Goal: Task Accomplishment & Management: Manage account settings

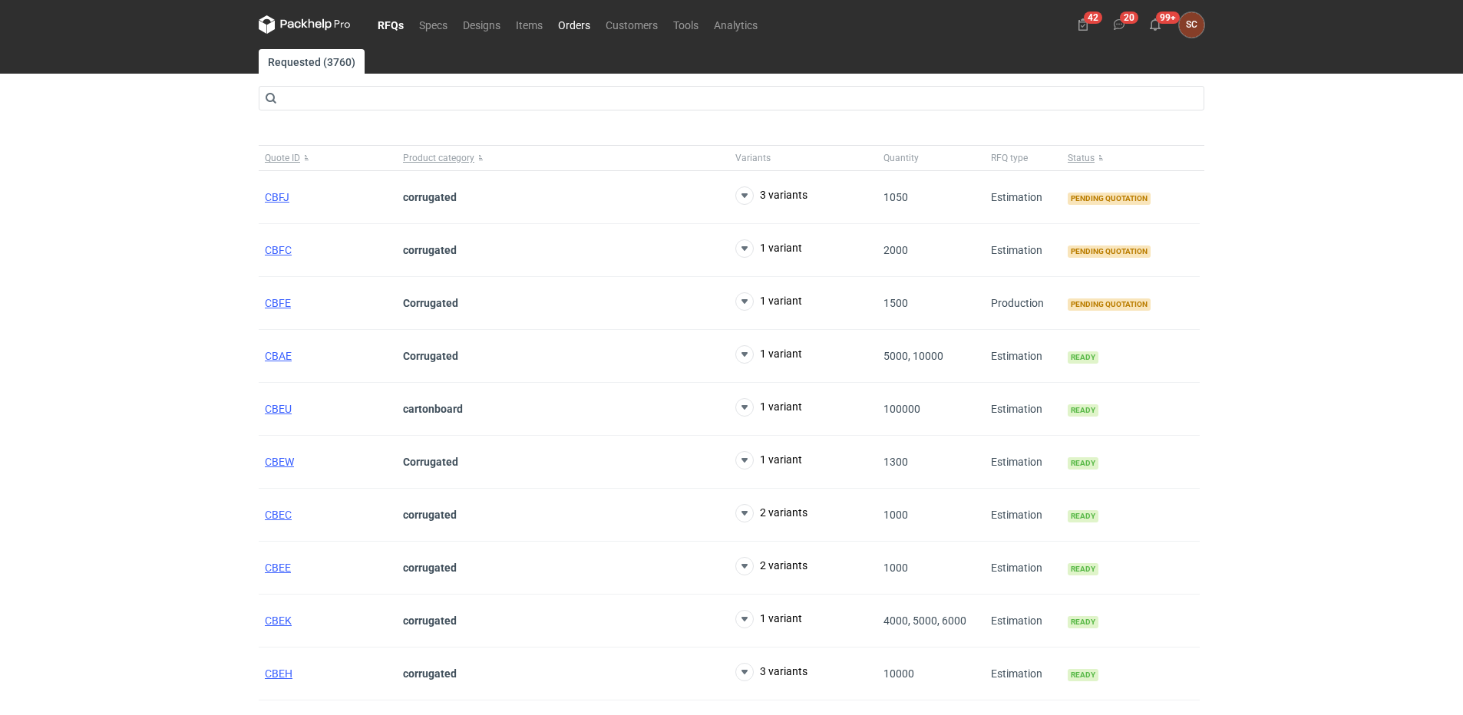
click at [573, 21] on link "Orders" at bounding box center [574, 24] width 48 height 18
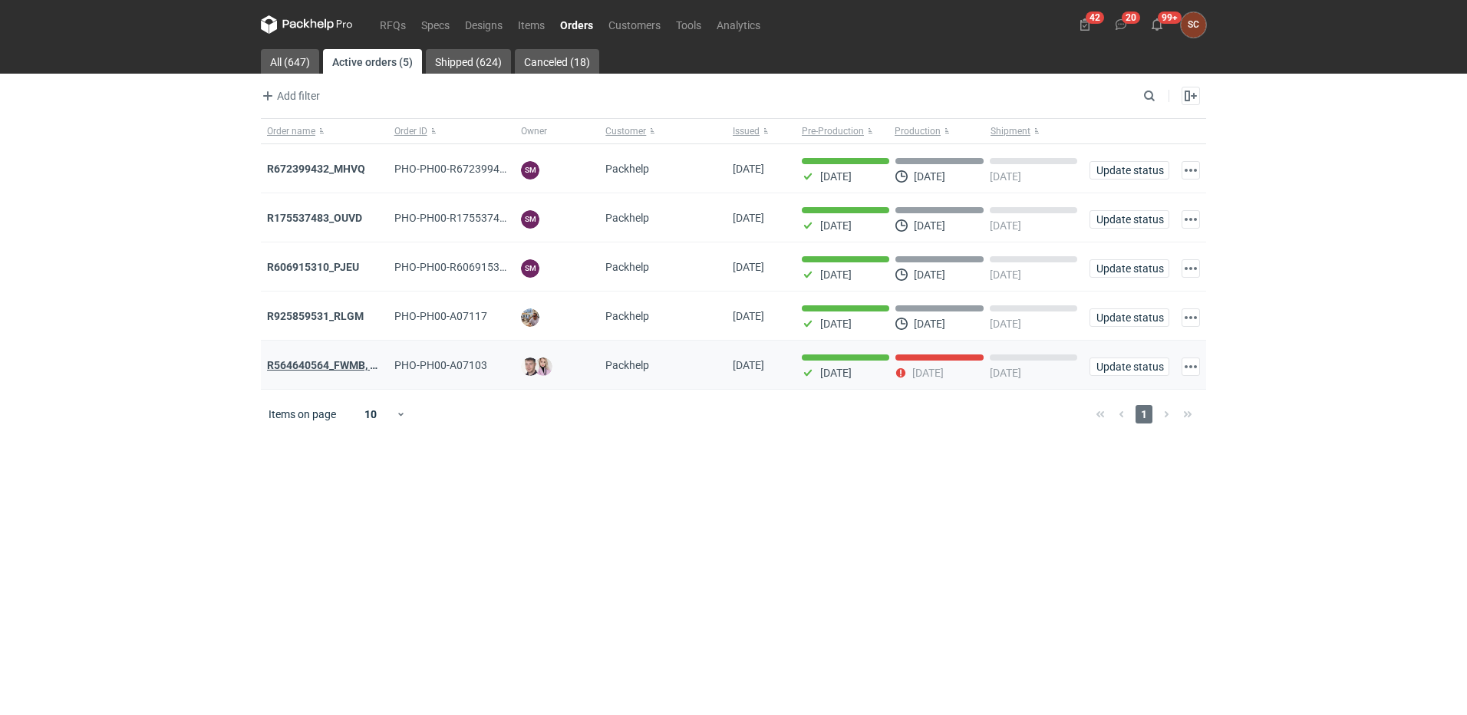
click at [322, 365] on strong "R564640564_FWMB, FMPD, MNLB" at bounding box center [350, 365] width 166 height 12
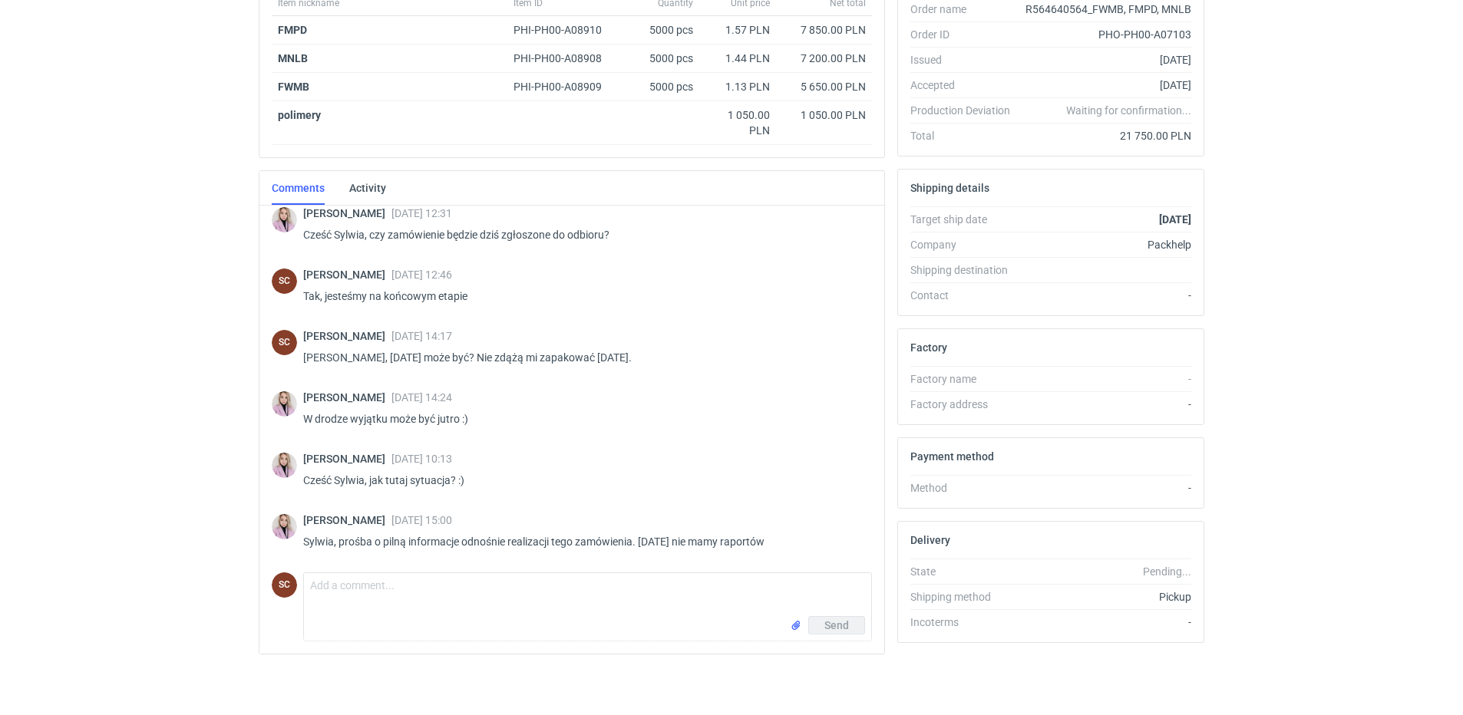
scroll to position [282, 0]
click at [391, 589] on textarea "Comment message" at bounding box center [587, 593] width 567 height 43
click at [341, 586] on textarea "Comment message" at bounding box center [587, 593] width 567 height 43
click at [427, 584] on textarea "[DATE] do końca dnia bedzie raport, mają opóźnienie na etapie pakowania" at bounding box center [587, 593] width 567 height 43
click at [689, 593] on textarea "[DATE] do końca dnia będzie raport, mają opóźnienie na etapie pakowania" at bounding box center [587, 593] width 567 height 43
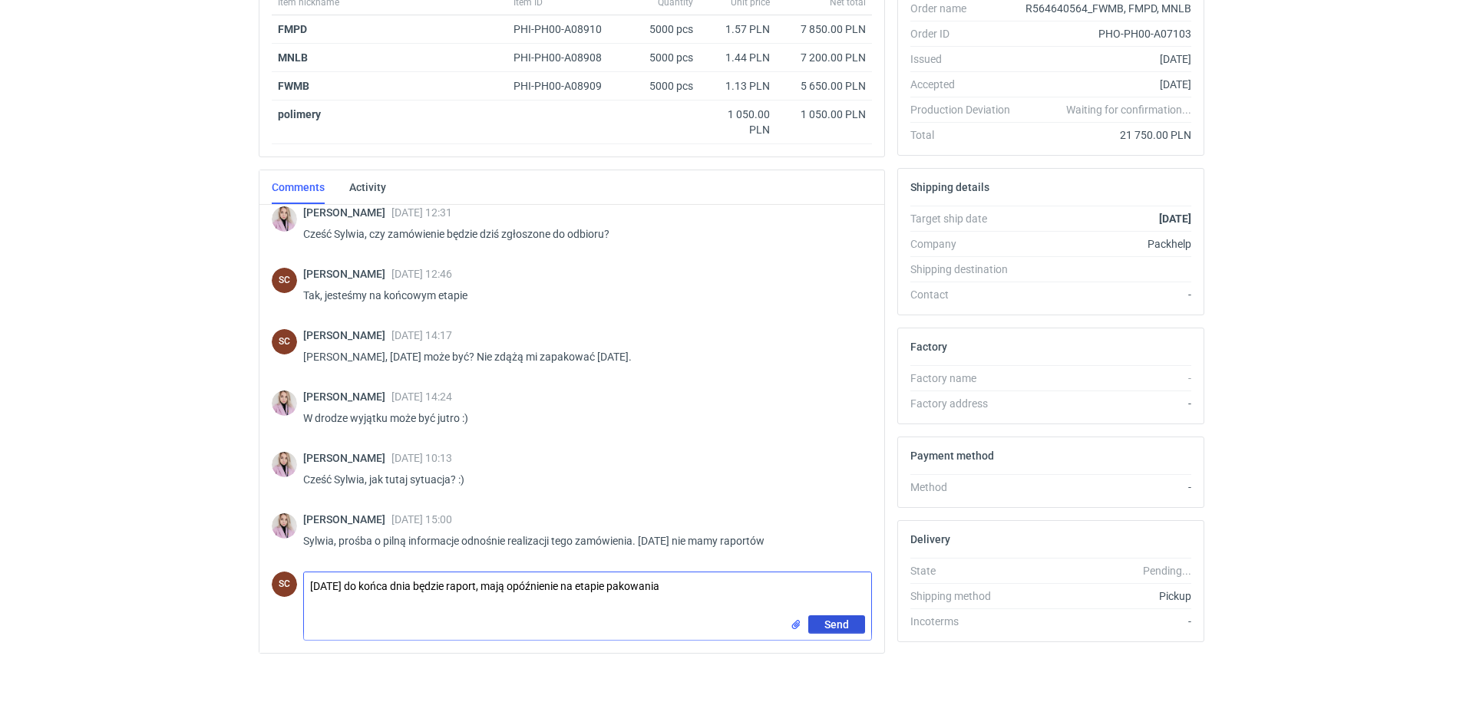
type textarea "[DATE] do końca dnia będzie raport, mają opóźnienie na etapie pakowania"
click at [840, 623] on span "Send" at bounding box center [836, 624] width 25 height 11
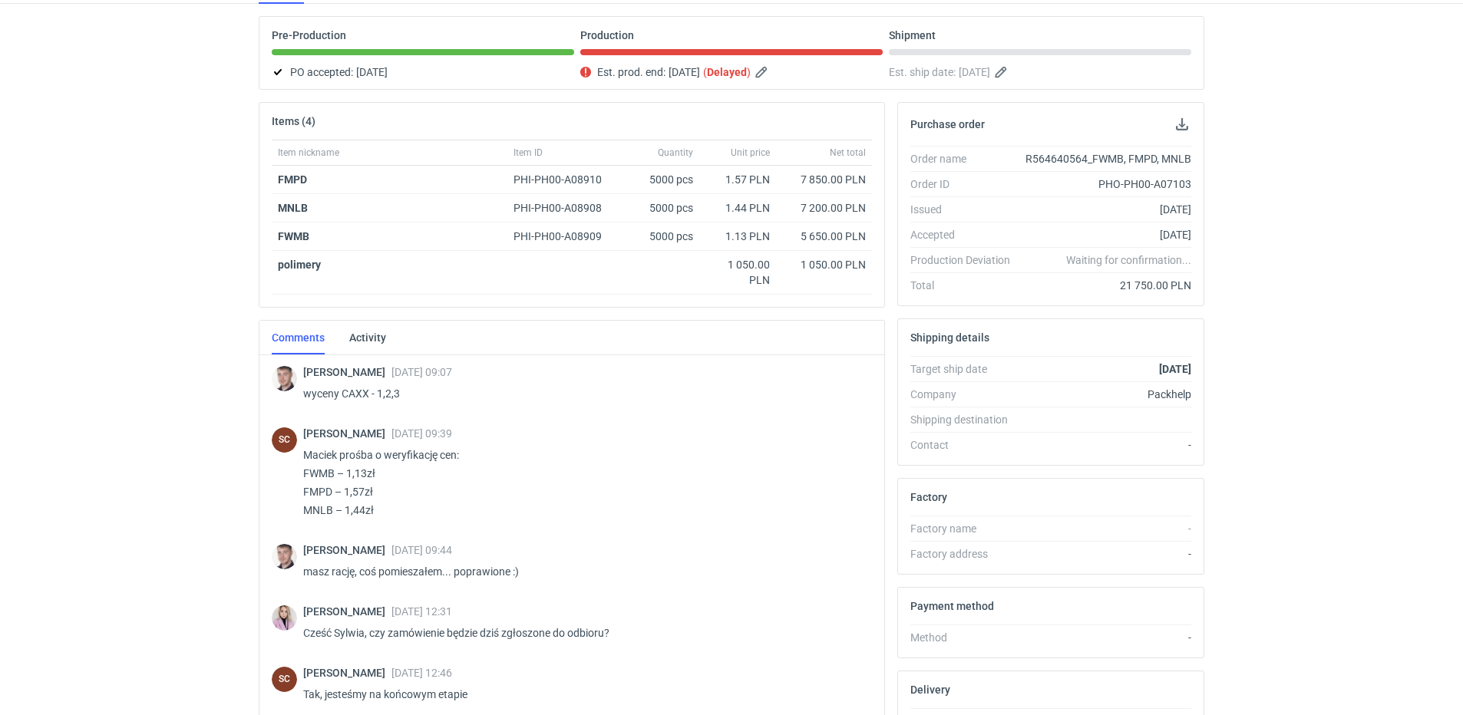
scroll to position [0, 0]
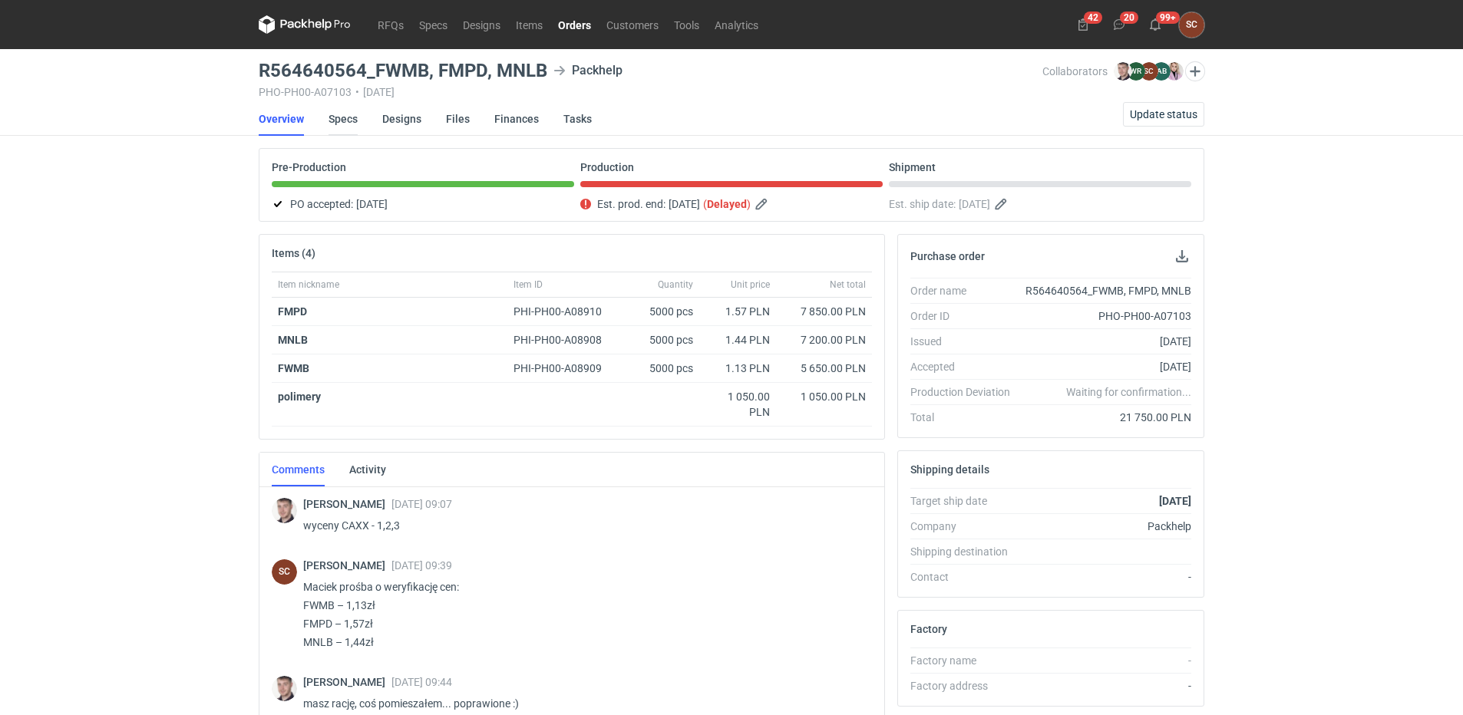
click at [342, 124] on link "Specs" at bounding box center [342, 119] width 29 height 34
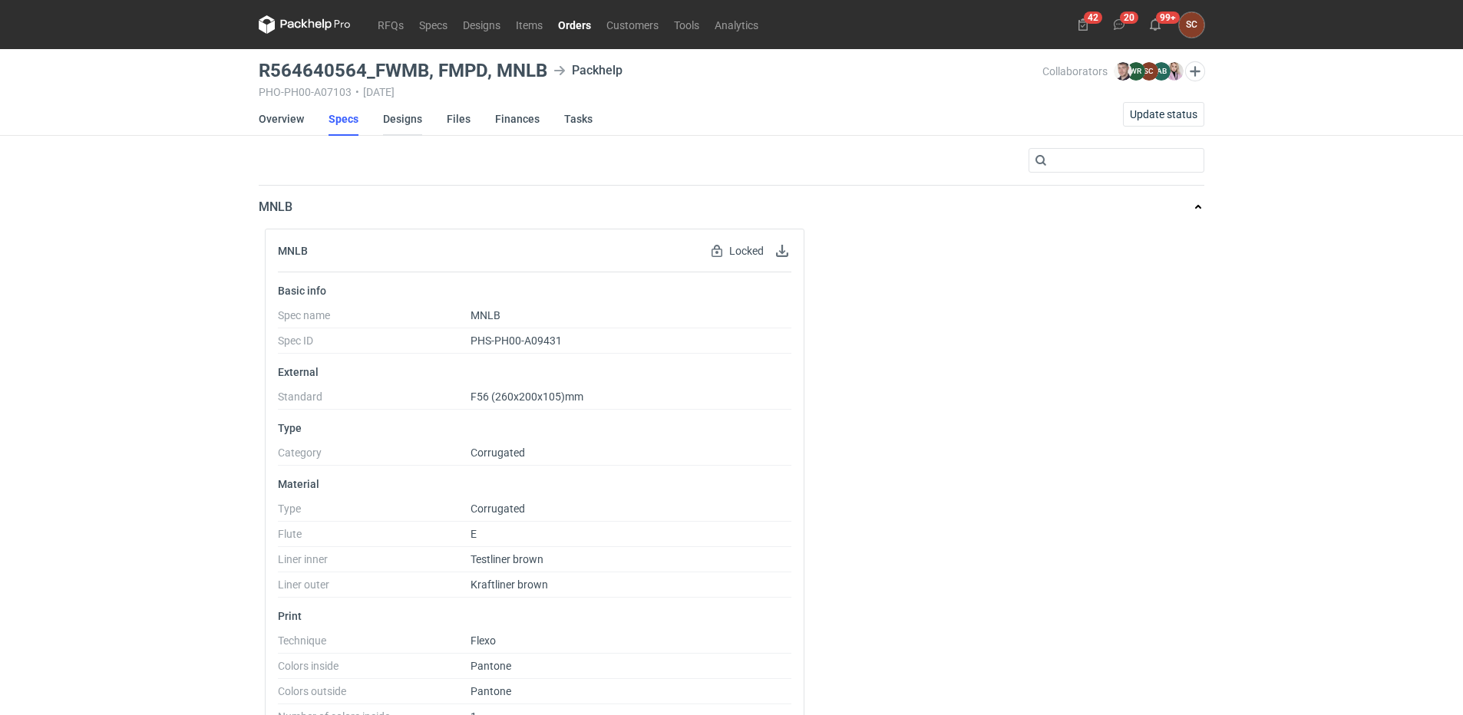
click at [398, 118] on link "Designs" at bounding box center [402, 119] width 39 height 34
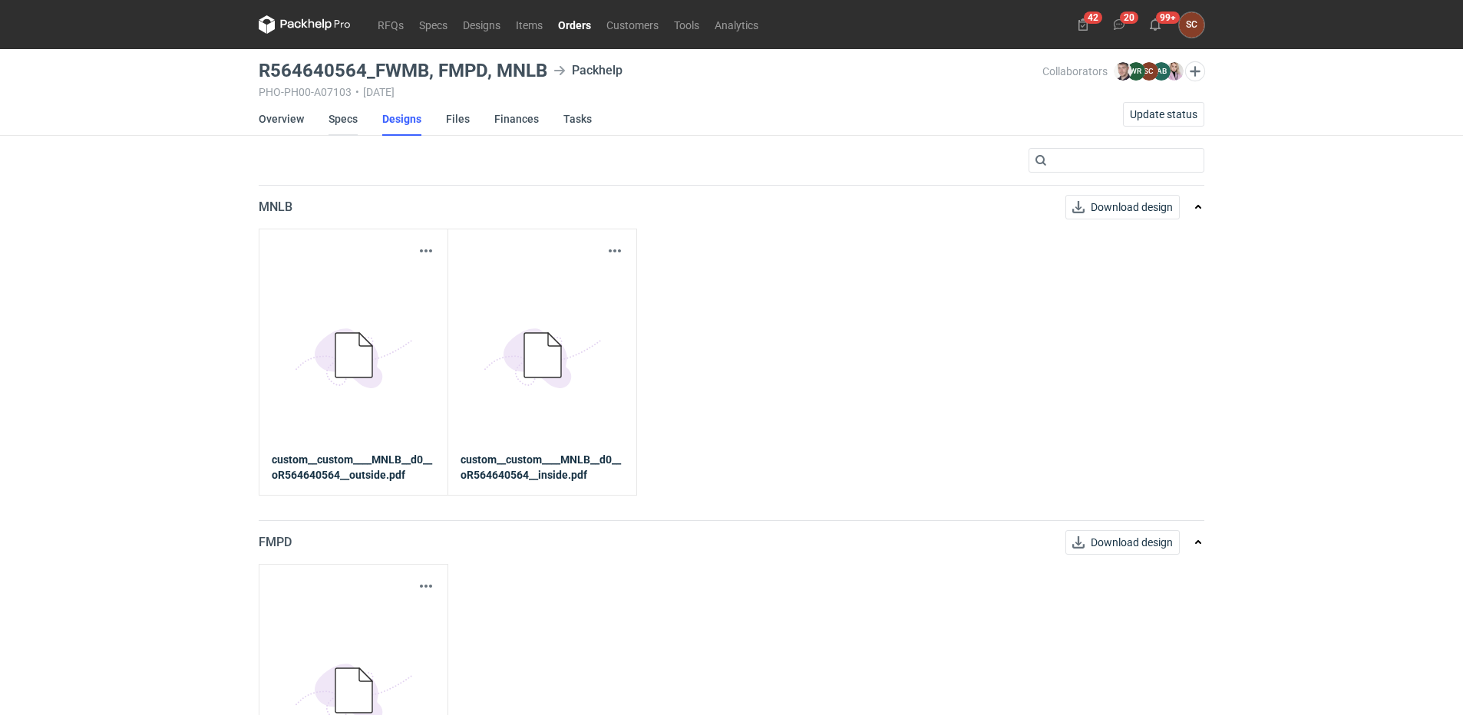
click at [338, 115] on link "Specs" at bounding box center [342, 119] width 29 height 34
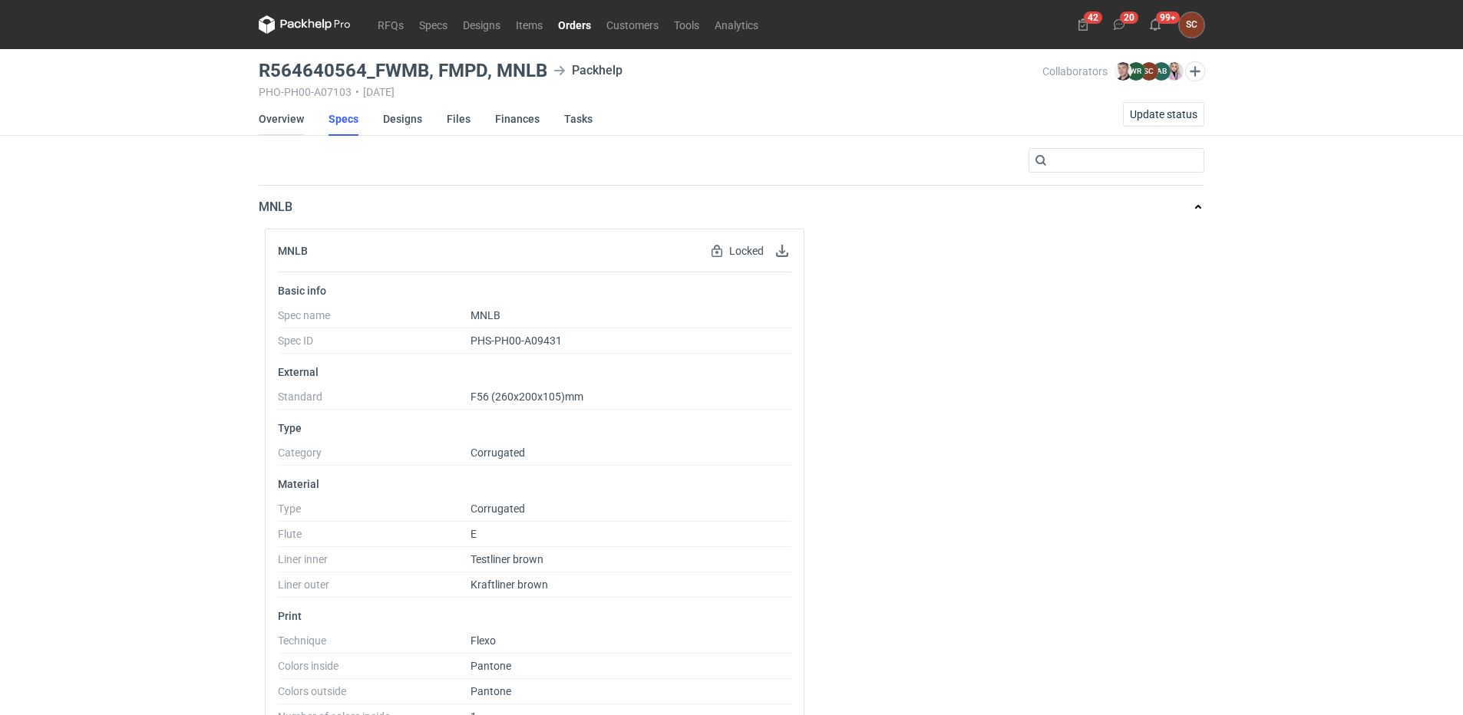
click at [293, 119] on link "Overview" at bounding box center [281, 119] width 45 height 34
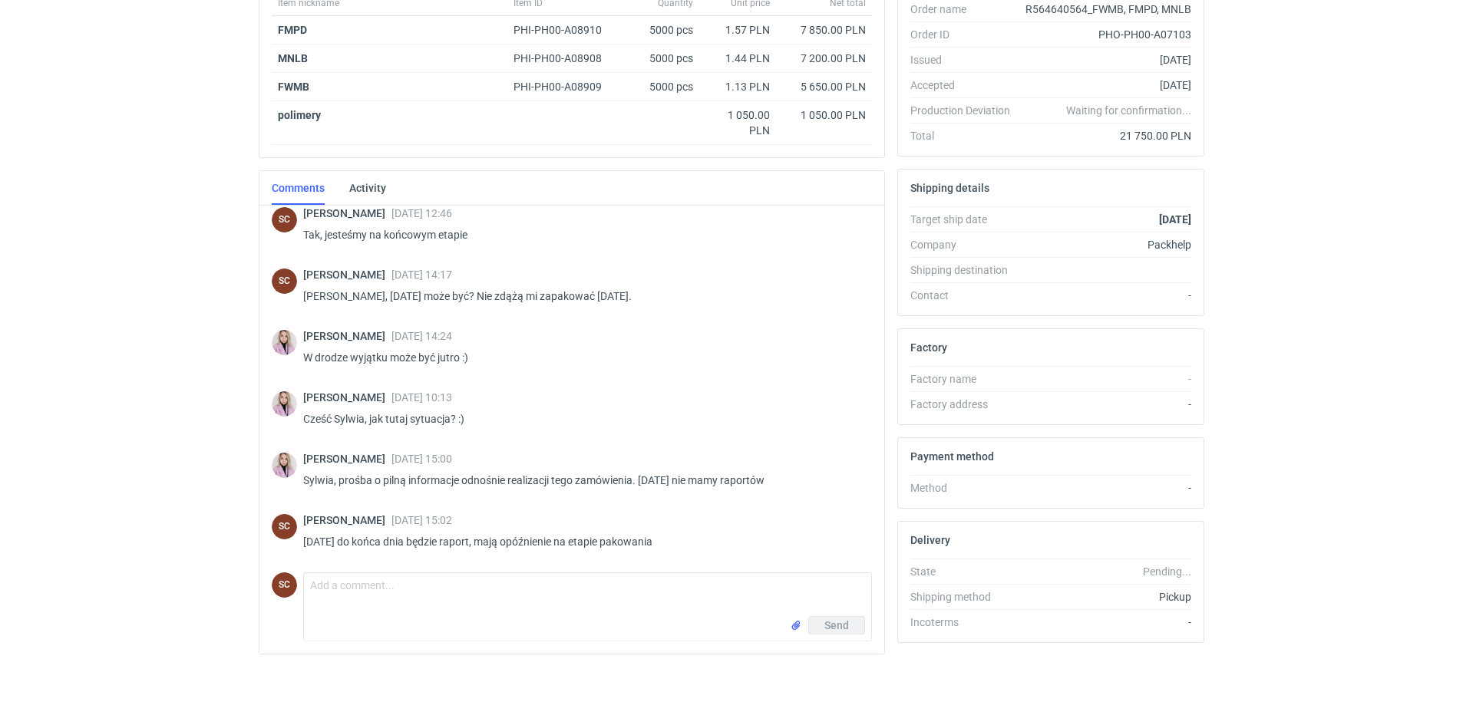
scroll to position [282, 0]
click at [377, 579] on textarea "Comment message" at bounding box center [587, 593] width 567 height 43
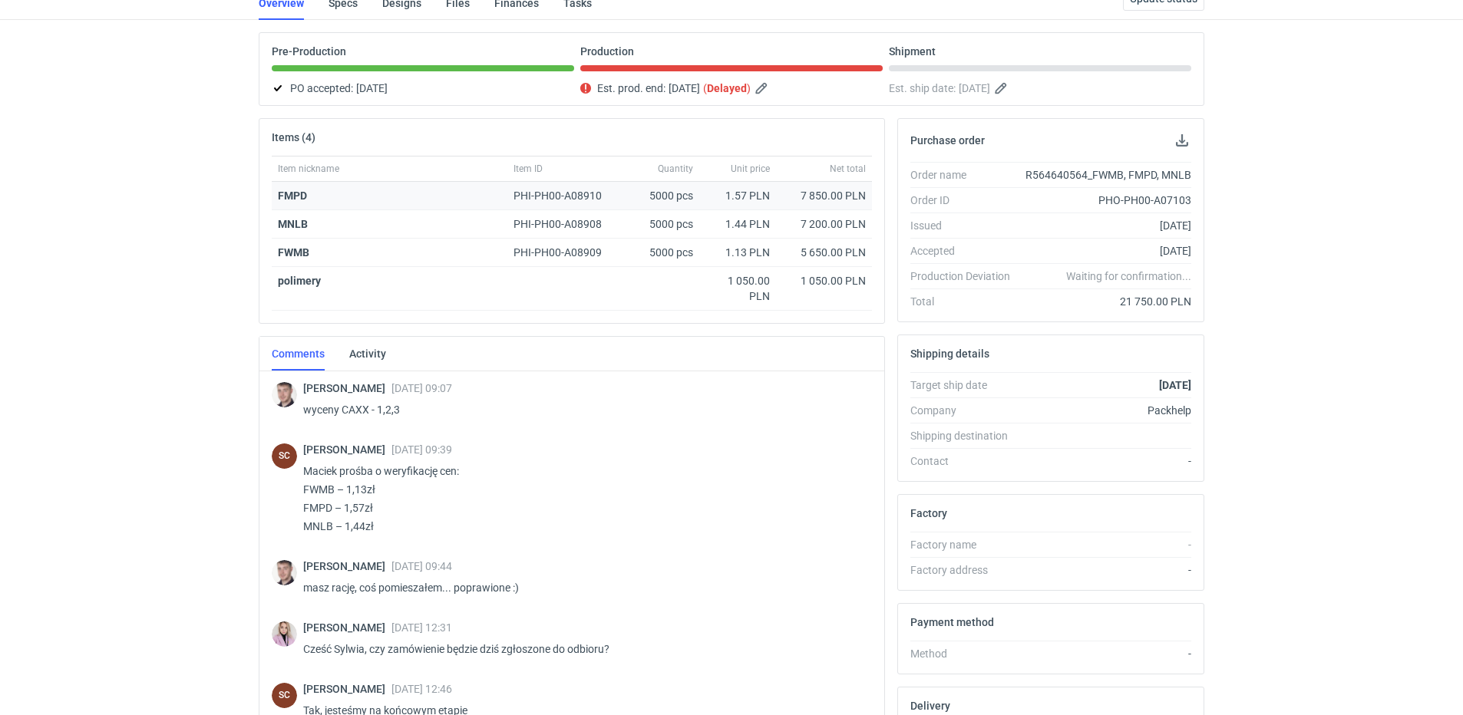
scroll to position [0, 0]
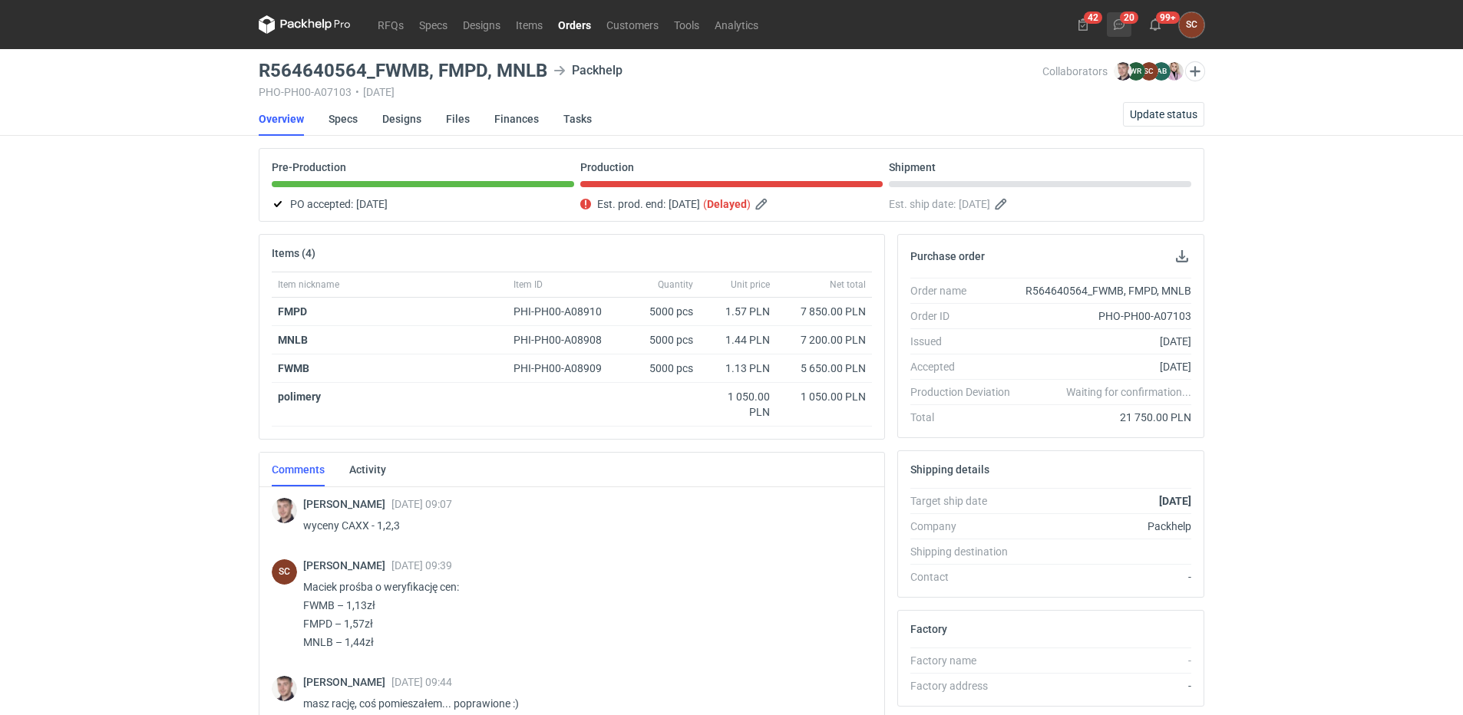
click at [1120, 23] on icon at bounding box center [1119, 24] width 12 height 12
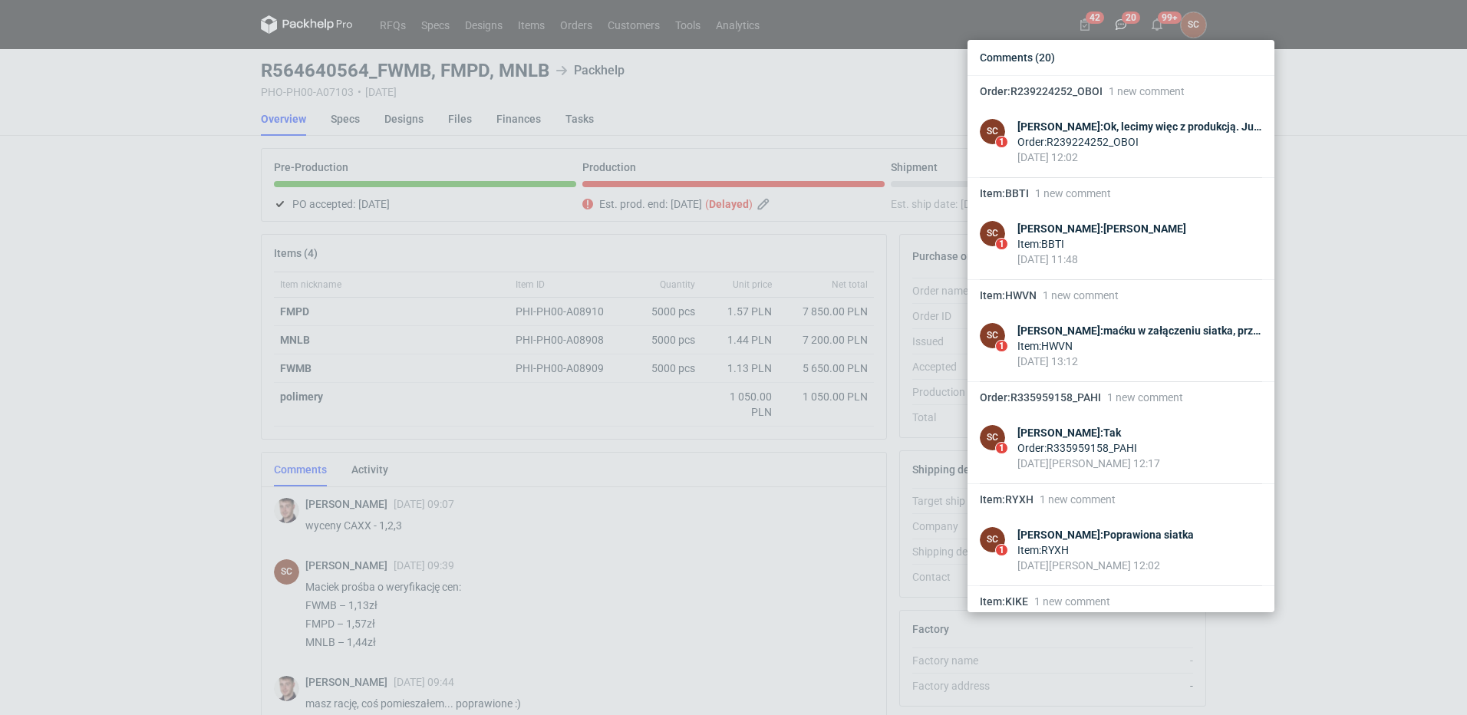
drag, startPoint x: 137, startPoint y: 168, endPoint x: 138, endPoint y: 6, distance: 161.9
click at [137, 167] on div "Comments (20) Order : R239224252_OBOI 1 new comment SC 1 [PERSON_NAME] : Ok, le…" at bounding box center [733, 357] width 1467 height 715
